Goal: Task Accomplishment & Management: Manage account settings

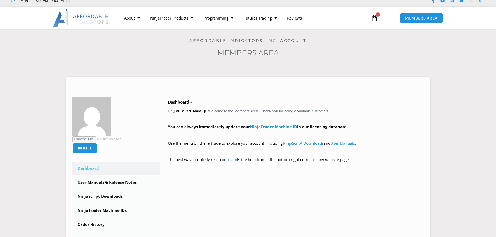
scroll to position [26, 0]
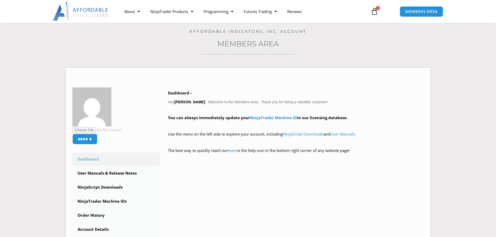
click at [377, 9] on span "1" at bounding box center [378, 8] width 4 height 4
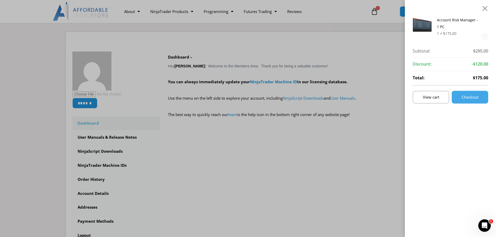
scroll to position [78, 0]
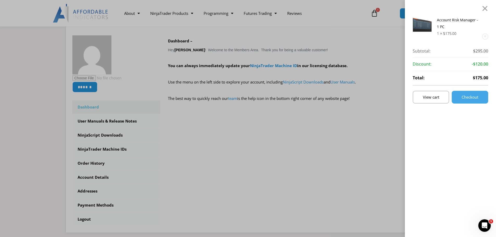
click at [372, 33] on div "Account Risk Manager - 1 PC 1 × $ 175.00 Subtotal: $ 295.00 Subtotal: $295.00 D…" at bounding box center [248, 118] width 496 height 237
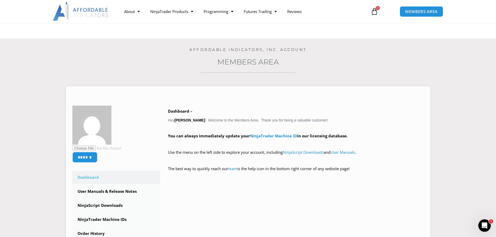
scroll to position [0, 0]
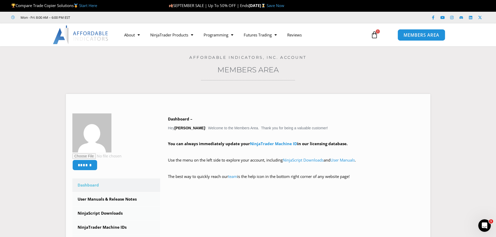
click at [420, 33] on span "MEMBERS AREA" at bounding box center [421, 35] width 36 height 4
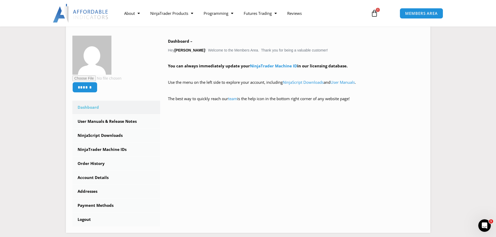
scroll to position [78, 0]
click at [103, 176] on link "Account Details" at bounding box center [116, 178] width 88 height 14
